Goal: Check status: Check status

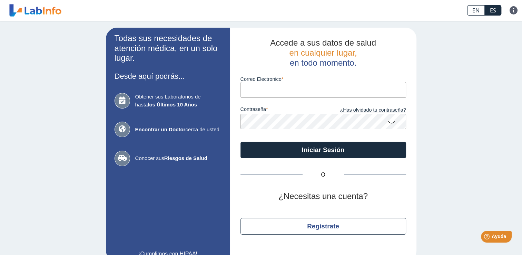
click at [274, 91] on input "Correo Electronico" at bounding box center [324, 90] width 166 height 16
type input "[EMAIL_ADDRESS][DOMAIN_NAME]"
click at [390, 122] on icon at bounding box center [392, 121] width 8 height 13
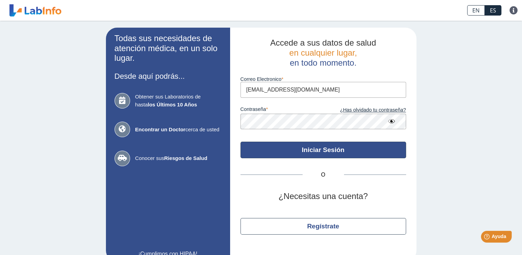
click at [329, 151] on button "Iniciar Sesión" at bounding box center [324, 150] width 166 height 17
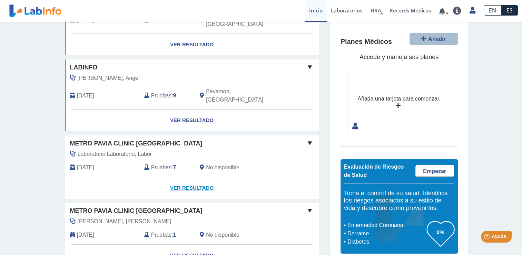
scroll to position [104, 0]
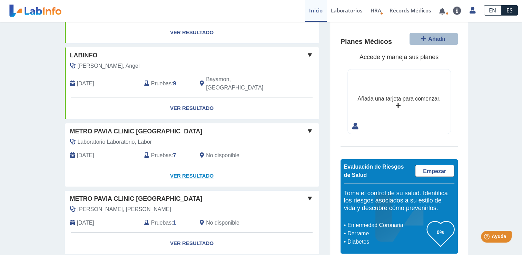
click at [189, 165] on link "Ver Resultado" at bounding box center [192, 176] width 255 height 22
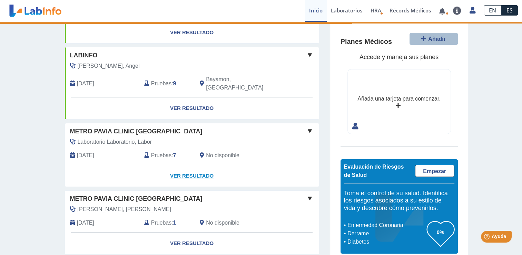
click at [189, 165] on link "Ver Resultado" at bounding box center [192, 176] width 255 height 22
click at [192, 165] on link "Ver Resultado" at bounding box center [192, 176] width 255 height 22
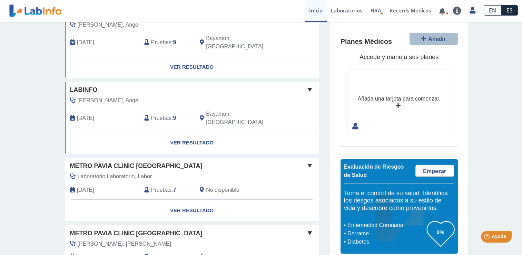
scroll to position [104, 0]
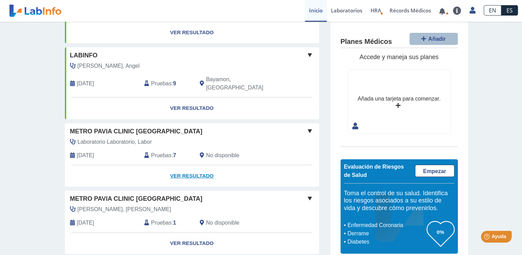
click at [179, 165] on link "Ver Resultado" at bounding box center [192, 176] width 255 height 22
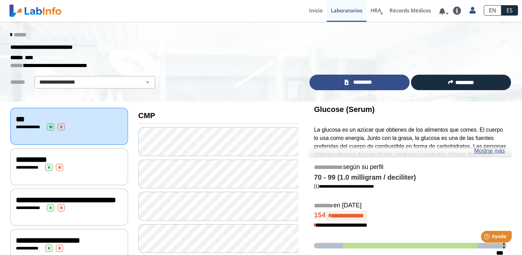
click at [391, 81] on link "*********" at bounding box center [360, 83] width 100 height 16
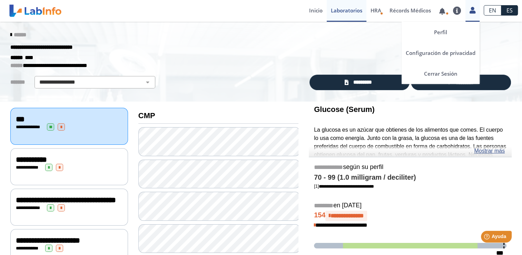
click at [473, 13] on icon at bounding box center [473, 10] width 6 height 5
click at [451, 75] on link "Cerrar Sesión" at bounding box center [441, 73] width 78 height 21
